Goal: Task Accomplishment & Management: Manage account settings

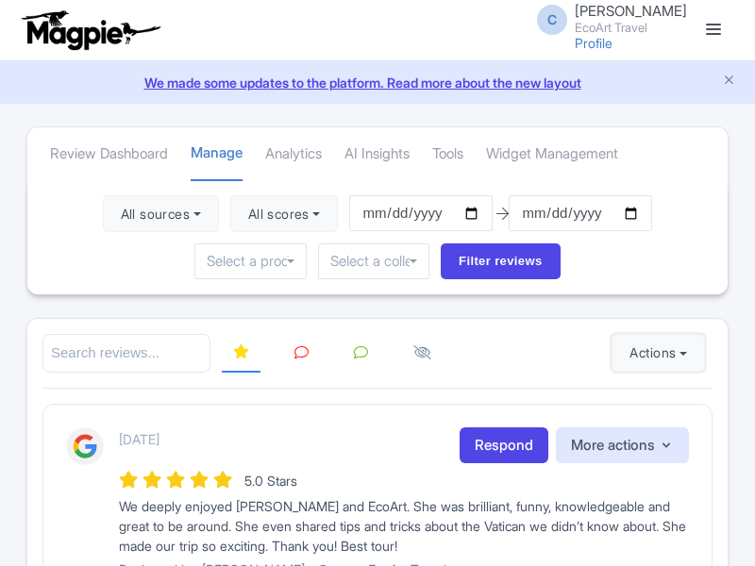
click at [654, 353] on button "Actions" at bounding box center [658, 353] width 93 height 38
click at [0, 0] on link "Import new reviews" at bounding box center [0, 0] width 0 height 0
